Goal: Information Seeking & Learning: Learn about a topic

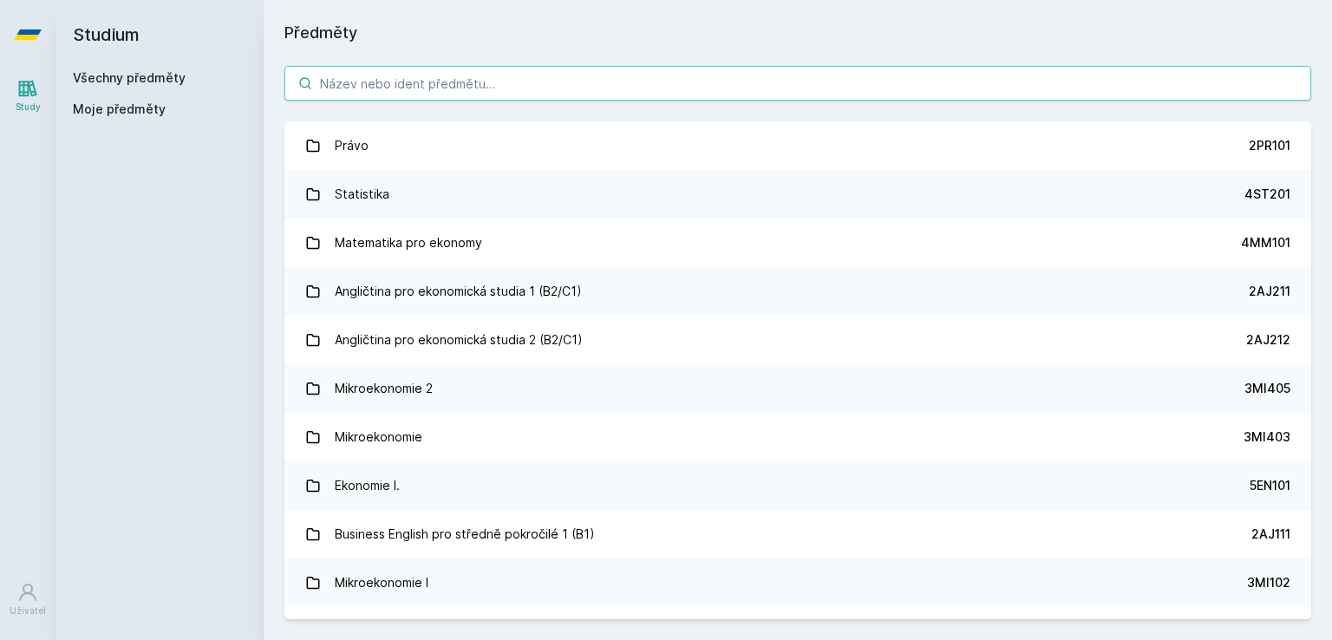
click at [461, 88] on input "search" at bounding box center [797, 83] width 1027 height 35
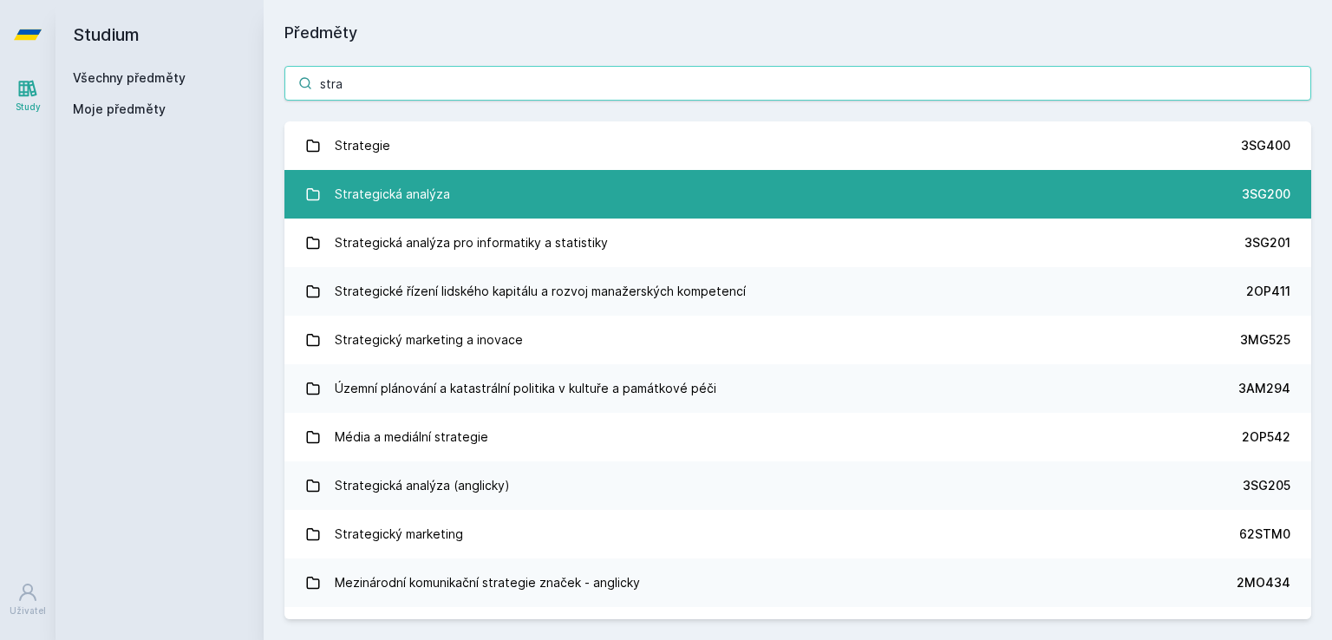
type input "stra"
click at [449, 196] on link "Strategická analýza 3SG200" at bounding box center [797, 194] width 1027 height 49
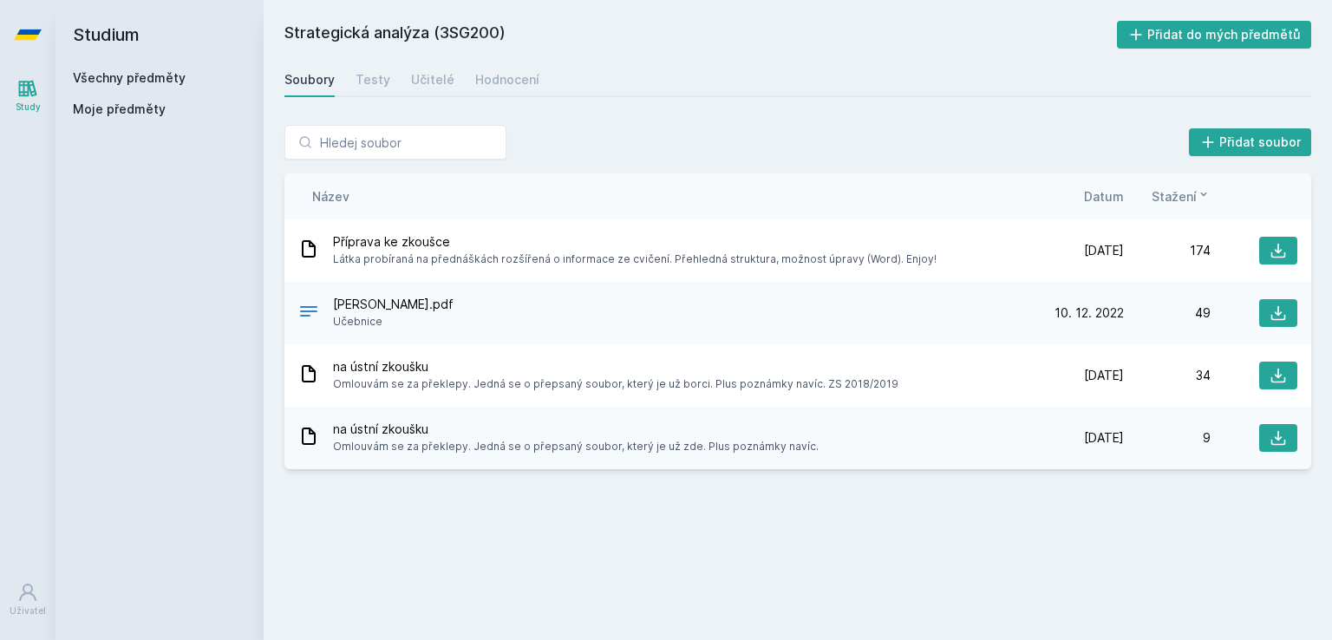
click at [441, 106] on div "Přidat soubor Řazení: Název Datum Stažení Název Datum Stažení Příprava ke zkouš…" at bounding box center [798, 297] width 1069 height 386
click at [430, 78] on div "Učitelé" at bounding box center [432, 79] width 43 height 17
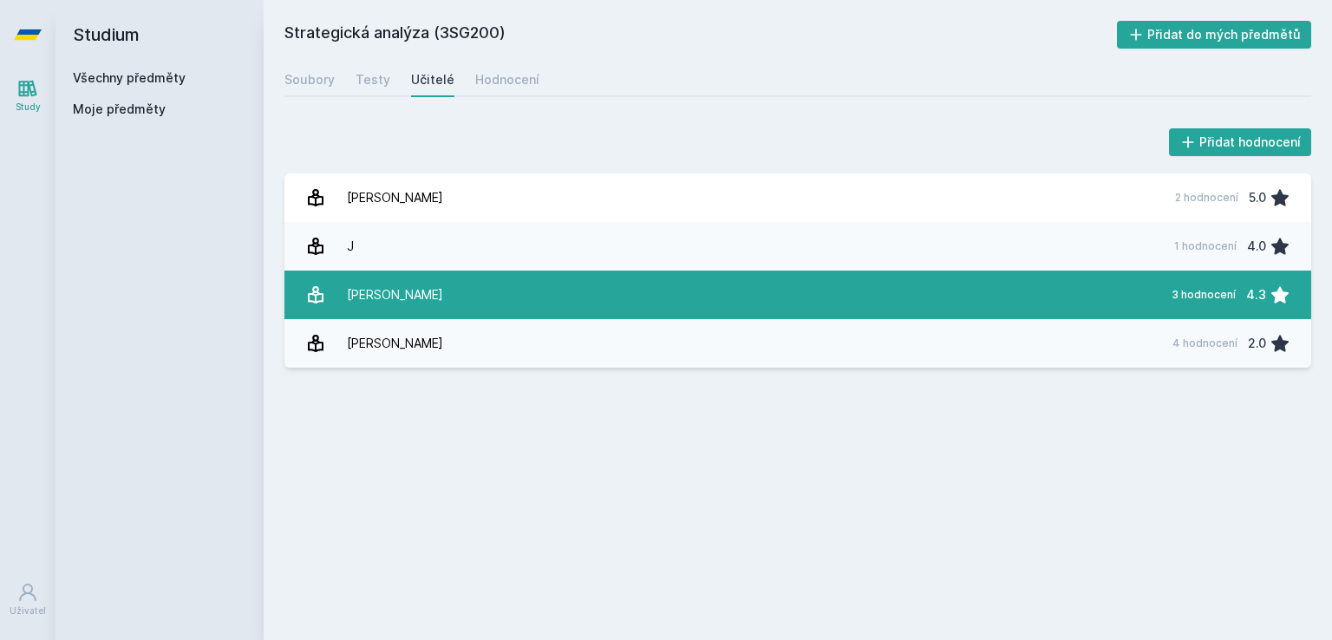
click at [405, 291] on div "[PERSON_NAME]" at bounding box center [395, 295] width 96 height 35
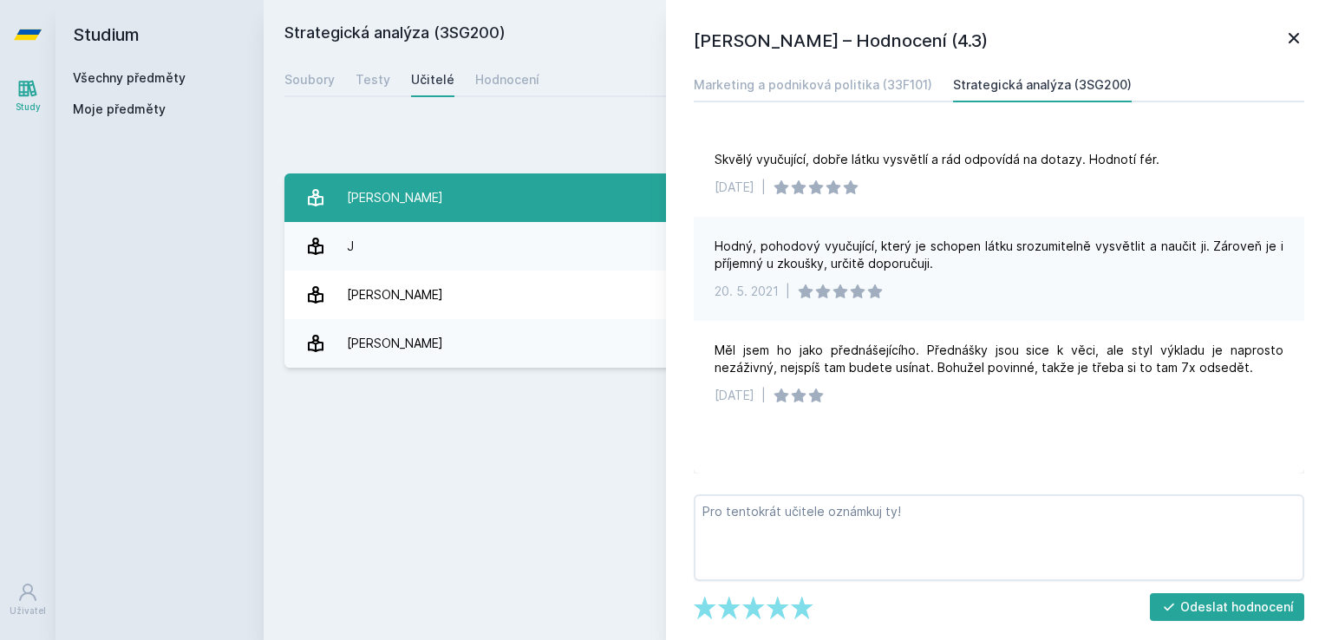
click at [430, 206] on link "[PERSON_NAME] 2 hodnocení 5.0" at bounding box center [797, 197] width 1027 height 49
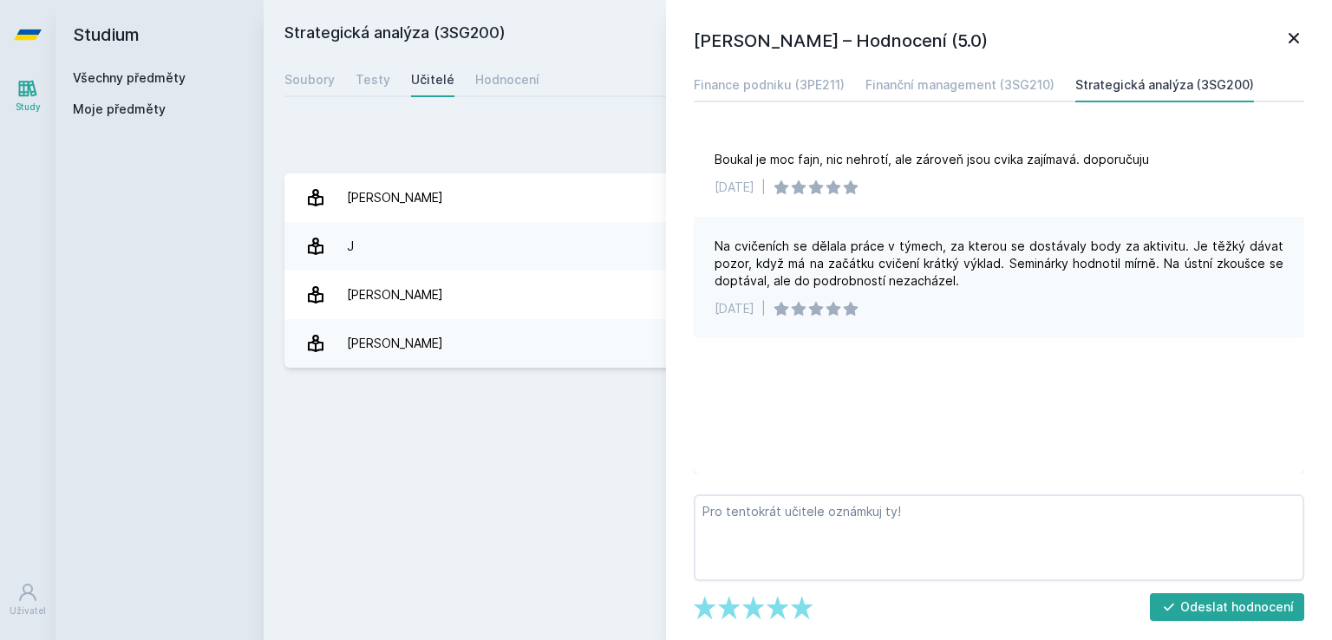
click at [436, 455] on div "Strategická analýza (3SG200) Přidat do mých předmětů [GEOGRAPHIC_DATA] Testy Uč…" at bounding box center [797, 320] width 1027 height 598
click at [1291, 39] on icon at bounding box center [1294, 38] width 10 height 10
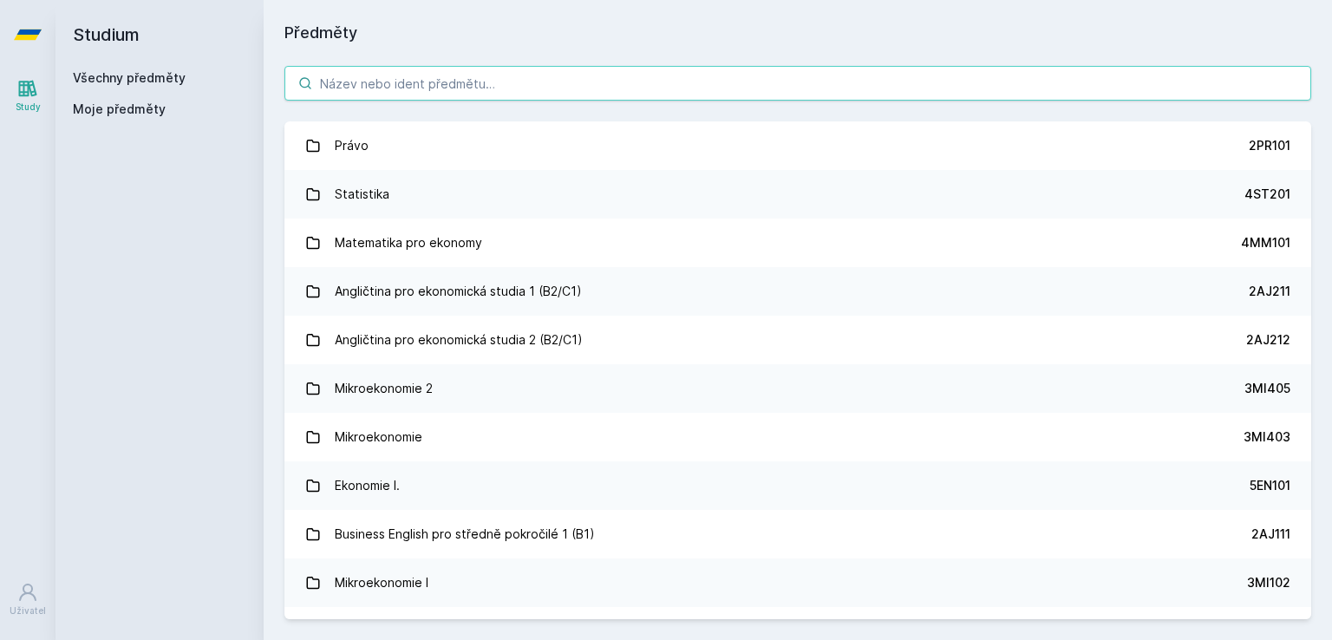
click at [488, 91] on input "search" at bounding box center [797, 83] width 1027 height 35
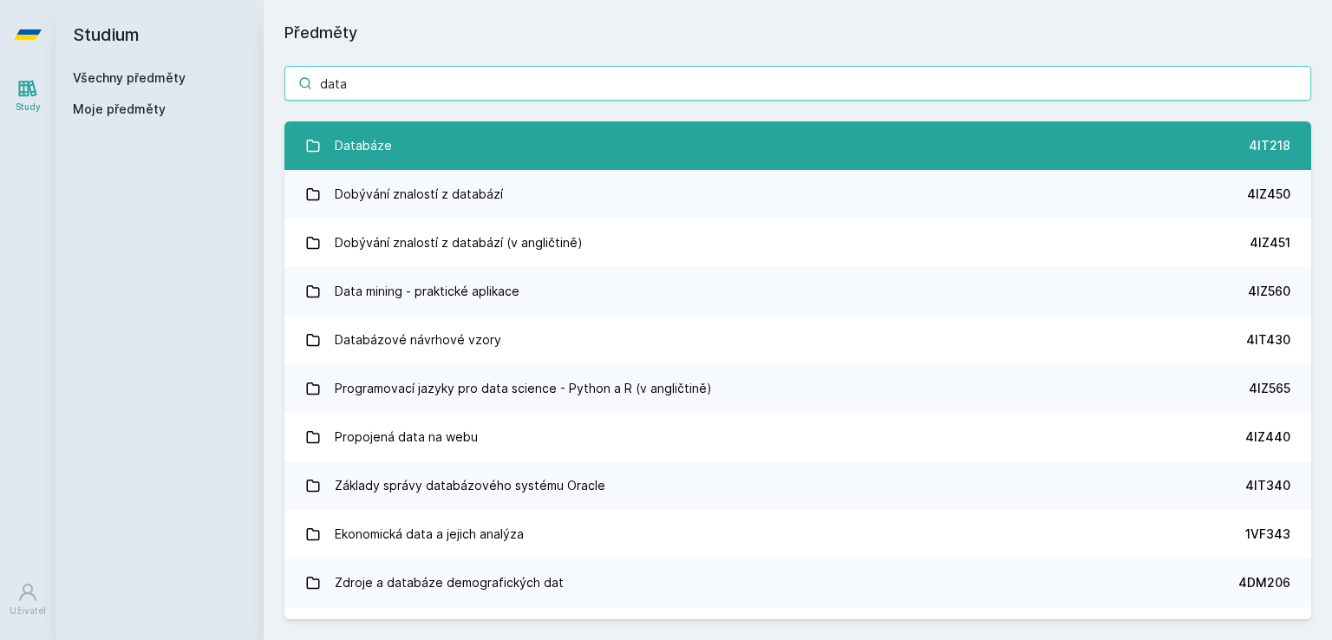
type input "data"
click at [454, 148] on link "Databáze 4IT218" at bounding box center [797, 145] width 1027 height 49
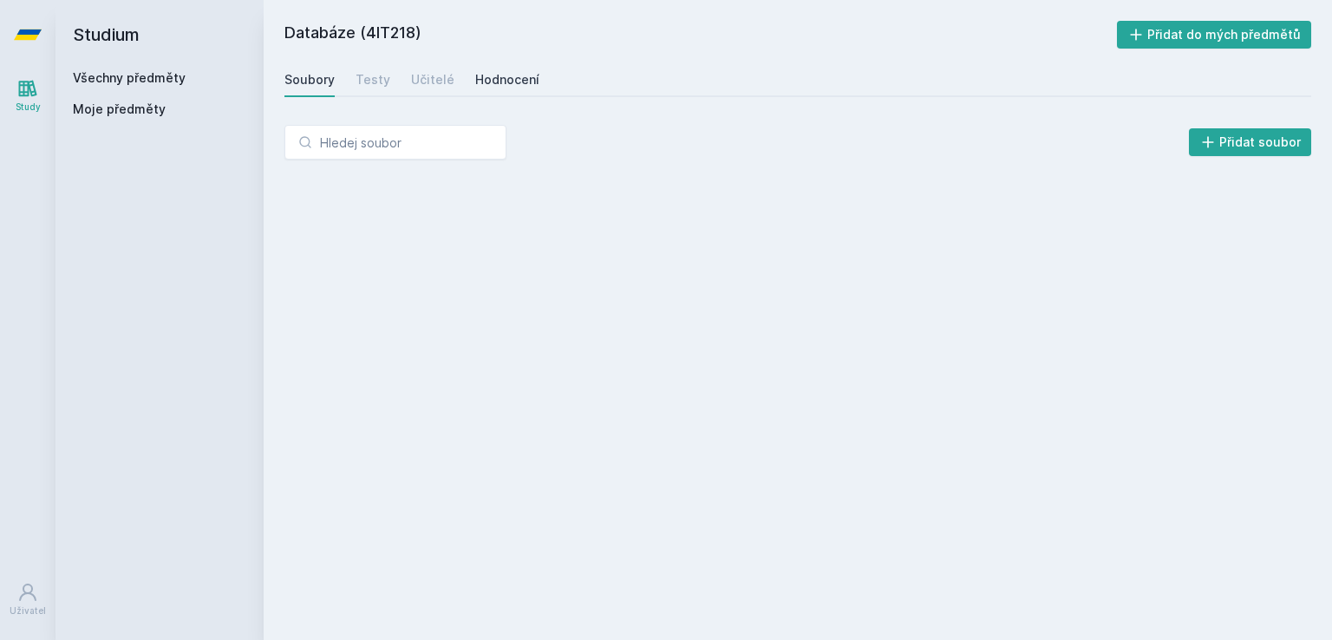
click at [510, 89] on link "Hodnocení" at bounding box center [507, 79] width 64 height 35
click at [406, 84] on div "Soubory Testy Učitelé Hodnocení" at bounding box center [797, 79] width 1027 height 35
click at [435, 84] on div "Učitelé" at bounding box center [432, 79] width 43 height 17
